Goal: Find contact information: Obtain details needed to contact an individual or organization

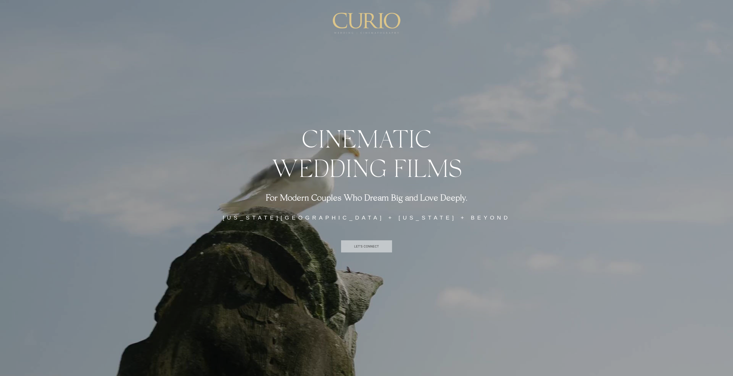
click at [372, 249] on span "LET'S CONNECT" at bounding box center [366, 246] width 51 height 12
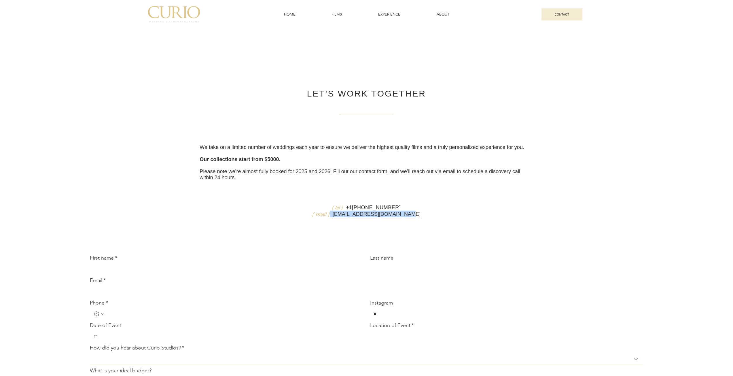
drag, startPoint x: 343, startPoint y: 235, endPoint x: 423, endPoint y: 236, distance: 79.8
click at [423, 217] on p "{ email } [EMAIL_ADDRESS][DOMAIN_NAME]" at bounding box center [367, 214] width 334 height 7
drag, startPoint x: 412, startPoint y: 236, endPoint x: 345, endPoint y: 233, distance: 66.6
click at [345, 217] on p "{ email } [EMAIL_ADDRESS][DOMAIN_NAME]" at bounding box center [367, 214] width 334 height 7
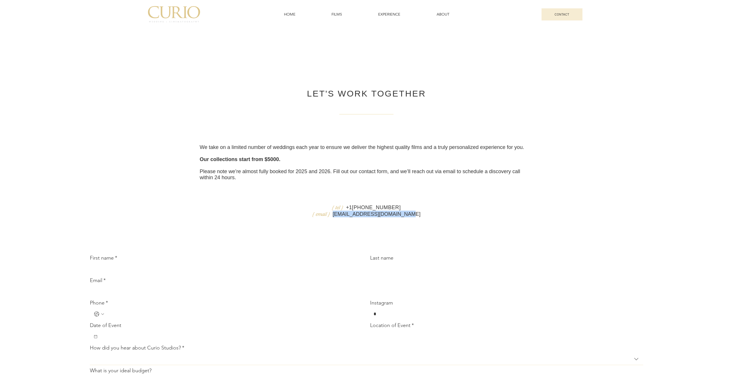
copy link "[EMAIL_ADDRESS][DOMAIN_NAME]"
